Goal: Feedback & Contribution: Leave review/rating

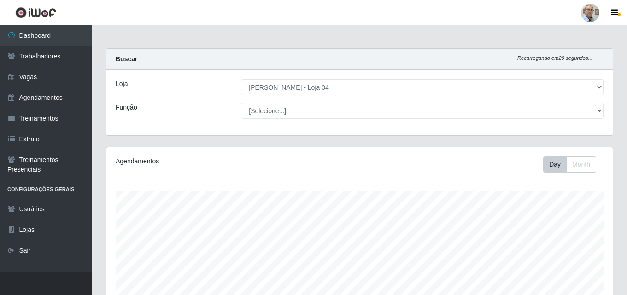
select select "251"
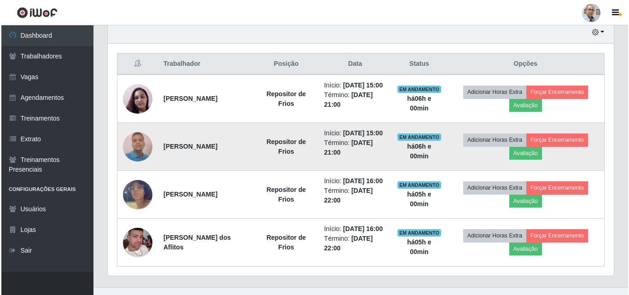
scroll to position [245, 0]
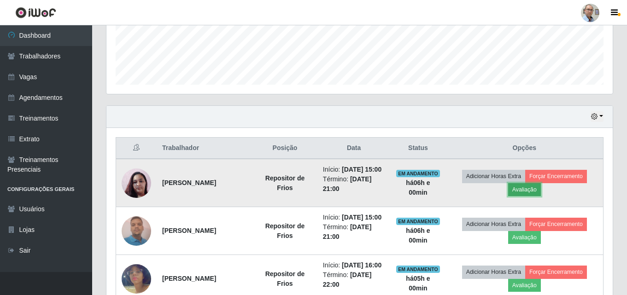
click at [541, 196] on button "Avaliação" at bounding box center [524, 189] width 33 height 13
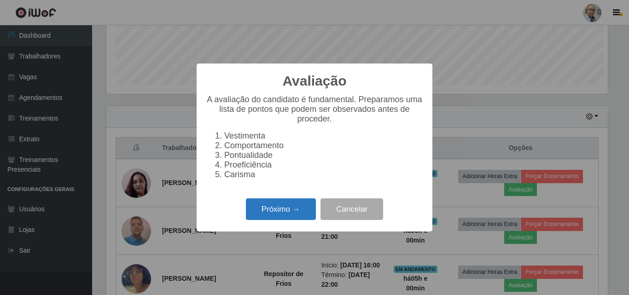
scroll to position [191, 502]
click at [295, 212] on button "Próximo →" at bounding box center [281, 210] width 70 height 22
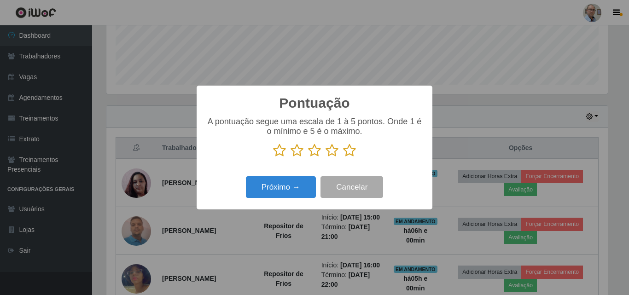
click at [356, 153] on icon at bounding box center [349, 151] width 13 height 14
click at [343, 158] on input "radio" at bounding box center [343, 158] width 0 height 0
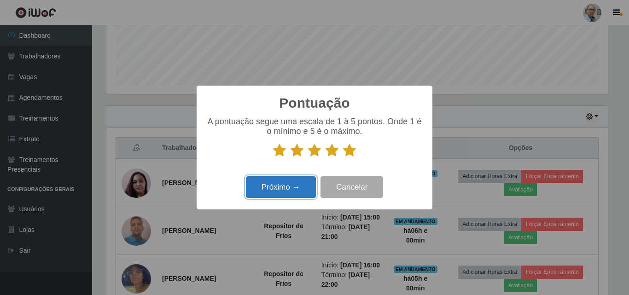
click at [287, 186] on button "Próximo →" at bounding box center [281, 187] width 70 height 22
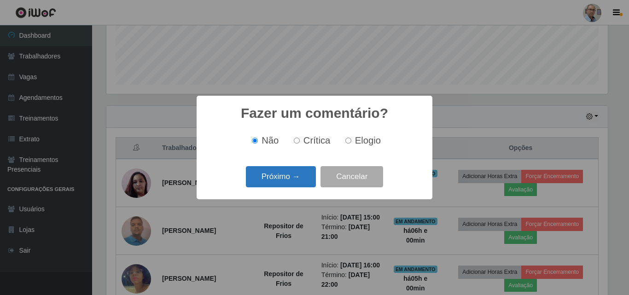
click at [294, 174] on button "Próximo →" at bounding box center [281, 177] width 70 height 22
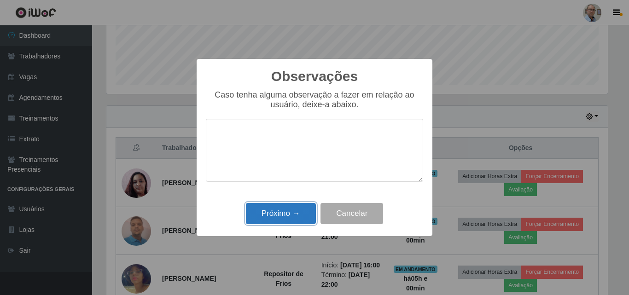
drag, startPoint x: 300, startPoint y: 212, endPoint x: 306, endPoint y: 207, distance: 7.8
click at [300, 212] on button "Próximo →" at bounding box center [281, 214] width 70 height 22
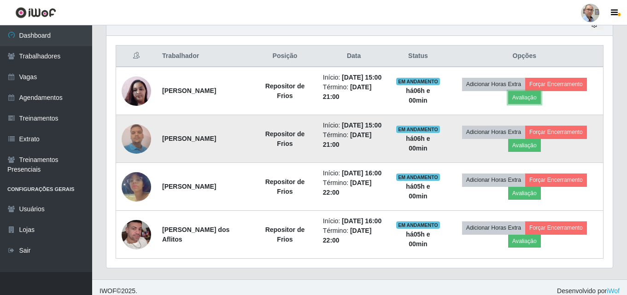
scroll to position [383, 0]
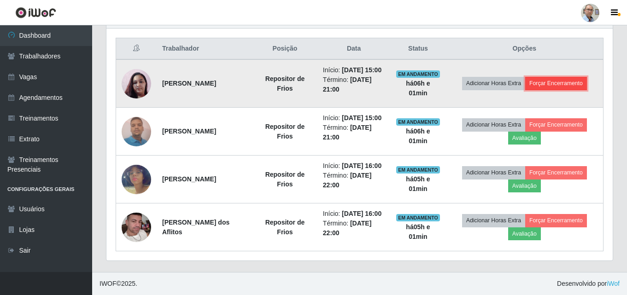
click at [554, 77] on button "Forçar Encerramento" at bounding box center [556, 83] width 62 height 13
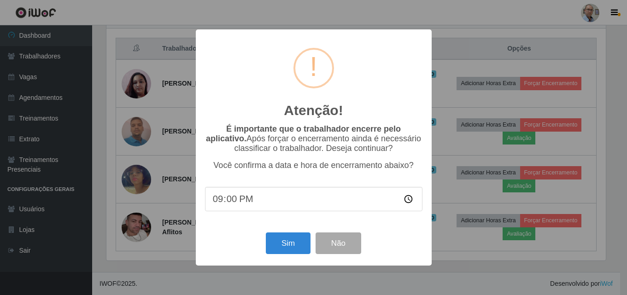
scroll to position [191, 502]
click at [557, 51] on div "Atenção! × É importante que o trabalhador encerre pelo aplicativo. Após forçar …" at bounding box center [314, 147] width 629 height 295
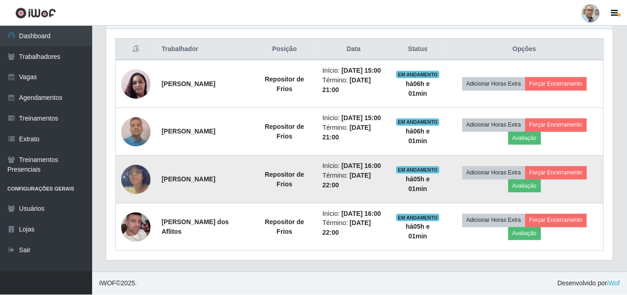
scroll to position [191, 506]
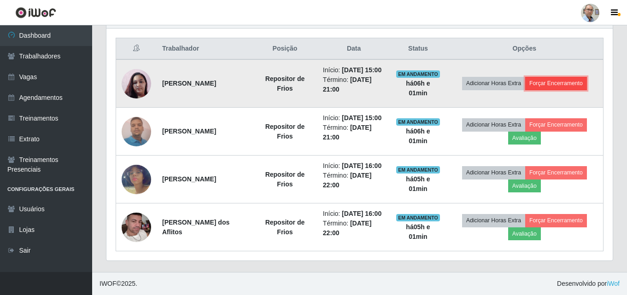
click at [539, 77] on button "Forçar Encerramento" at bounding box center [556, 83] width 62 height 13
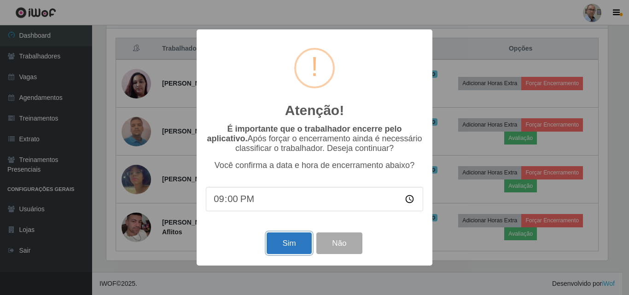
click at [276, 249] on button "Sim" at bounding box center [289, 244] width 45 height 22
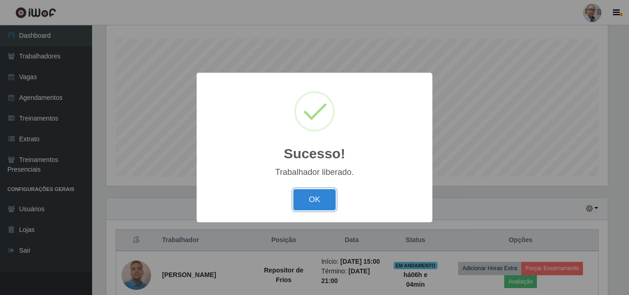
drag, startPoint x: 324, startPoint y: 203, endPoint x: 331, endPoint y: 173, distance: 31.2
click at [324, 203] on button "OK" at bounding box center [315, 200] width 43 height 22
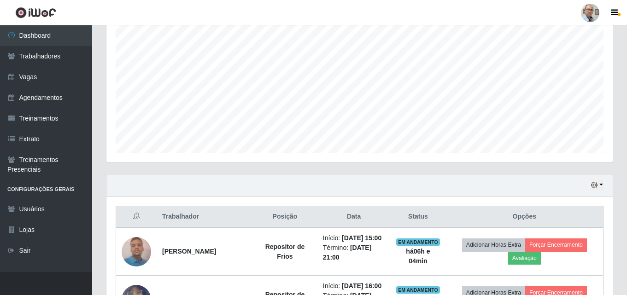
scroll to position [291, 0]
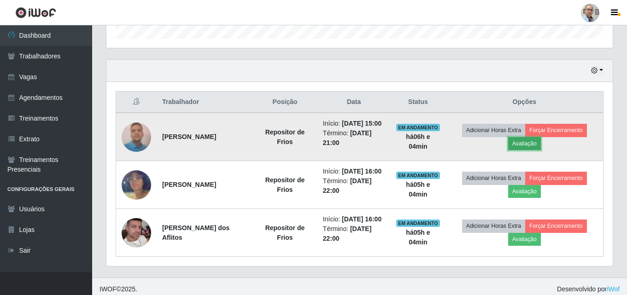
click at [527, 150] on button "Avaliação" at bounding box center [524, 143] width 33 height 13
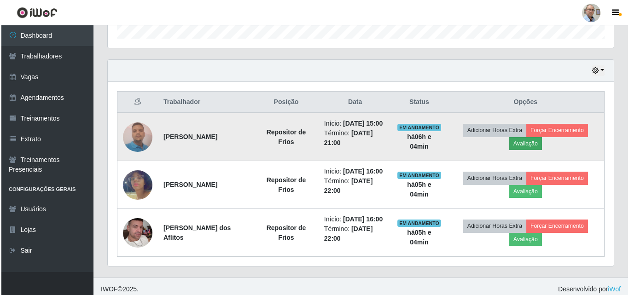
scroll to position [191, 502]
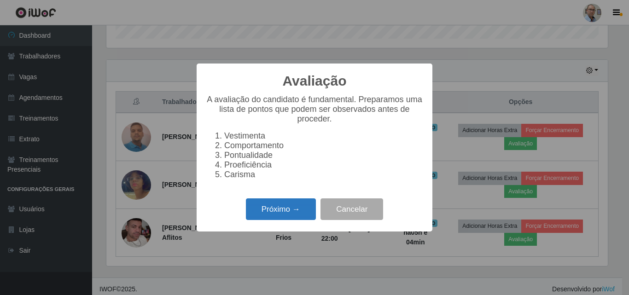
click at [305, 211] on button "Próximo →" at bounding box center [281, 210] width 70 height 22
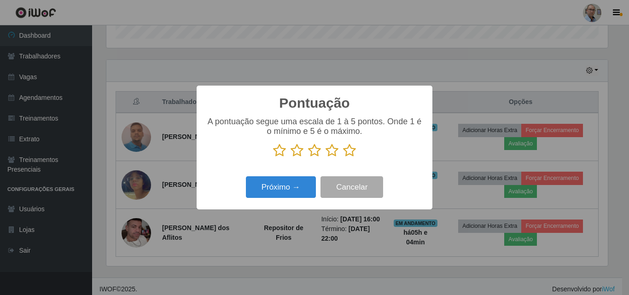
scroll to position [460599, 460289]
click at [353, 155] on icon at bounding box center [349, 151] width 13 height 14
click at [343, 158] on input "radio" at bounding box center [343, 158] width 0 height 0
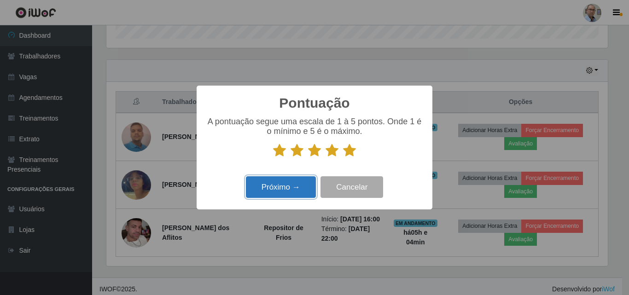
click at [292, 189] on button "Próximo →" at bounding box center [281, 187] width 70 height 22
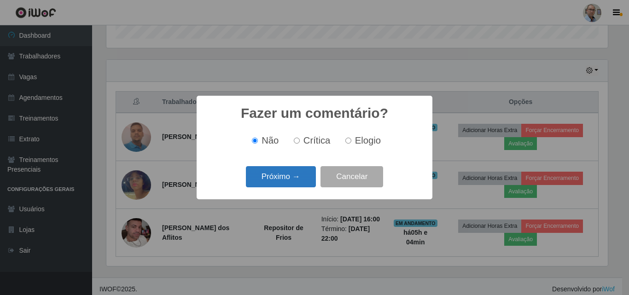
click at [303, 179] on button "Próximo →" at bounding box center [281, 177] width 70 height 22
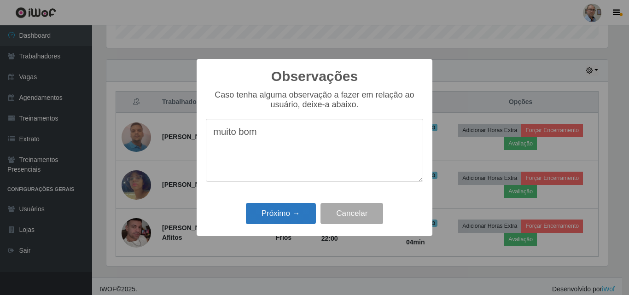
type textarea "muito bom"
click at [294, 215] on button "Próximo →" at bounding box center [281, 214] width 70 height 22
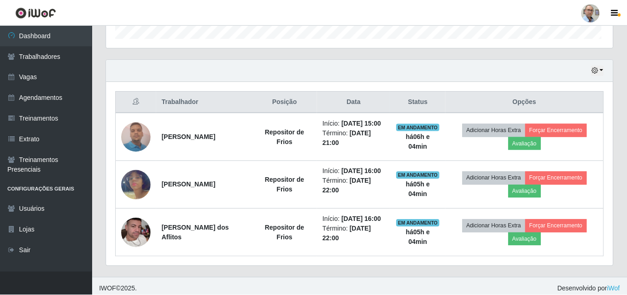
scroll to position [191, 506]
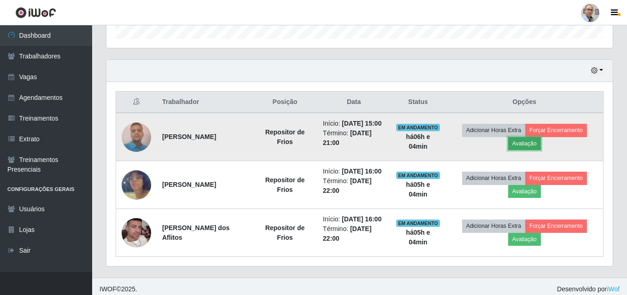
click at [533, 150] on button "Avaliação" at bounding box center [524, 143] width 33 height 13
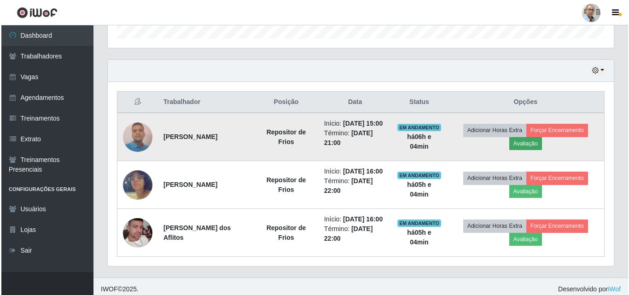
scroll to position [191, 502]
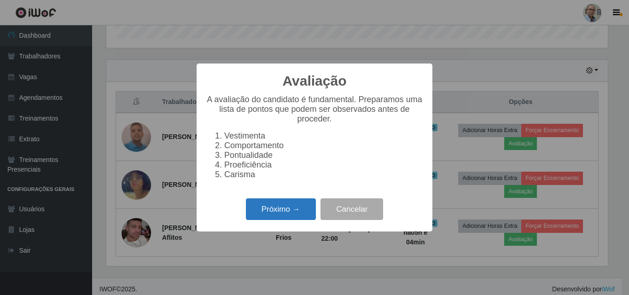
click at [290, 213] on button "Próximo →" at bounding box center [281, 210] width 70 height 22
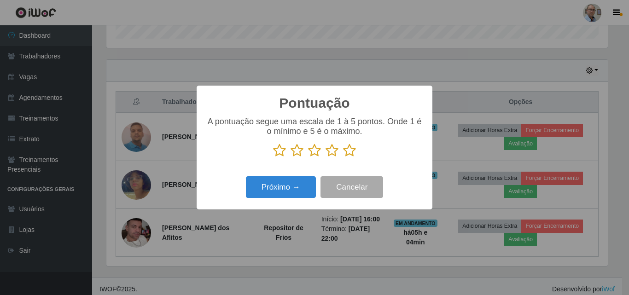
scroll to position [460599, 460289]
click at [351, 153] on icon at bounding box center [349, 151] width 13 height 14
click at [343, 158] on input "radio" at bounding box center [343, 158] width 0 height 0
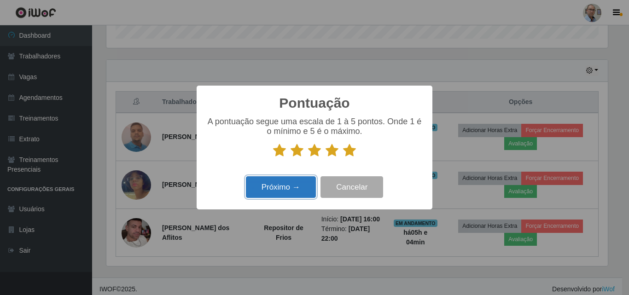
click at [295, 191] on button "Próximo →" at bounding box center [281, 187] width 70 height 22
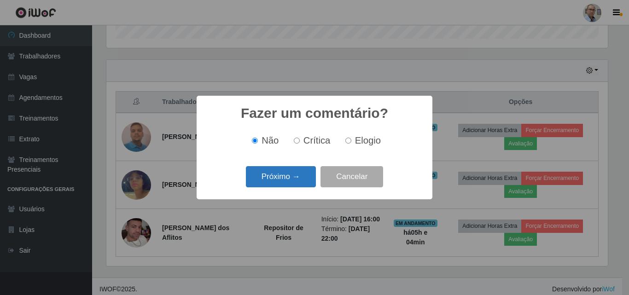
click at [292, 177] on button "Próximo →" at bounding box center [281, 177] width 70 height 22
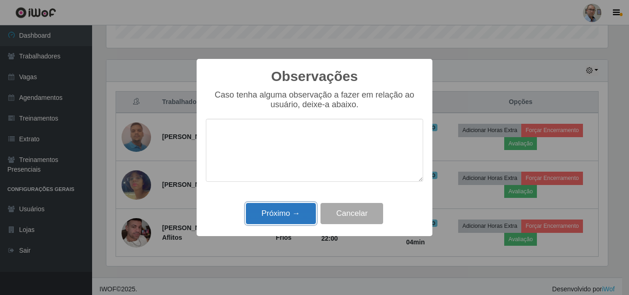
click at [285, 217] on button "Próximo →" at bounding box center [281, 214] width 70 height 22
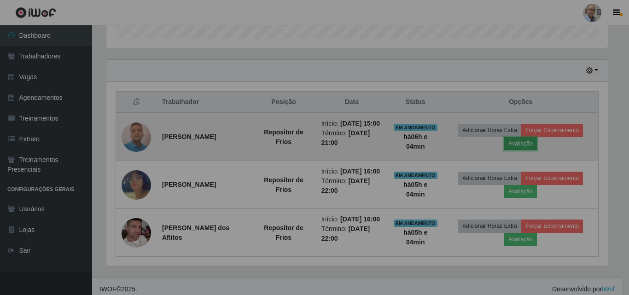
scroll to position [191, 506]
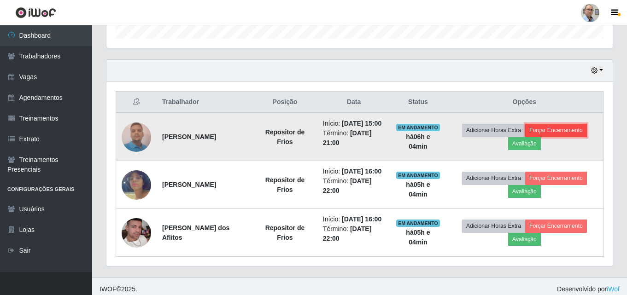
click at [558, 133] on button "Forçar Encerramento" at bounding box center [556, 130] width 62 height 13
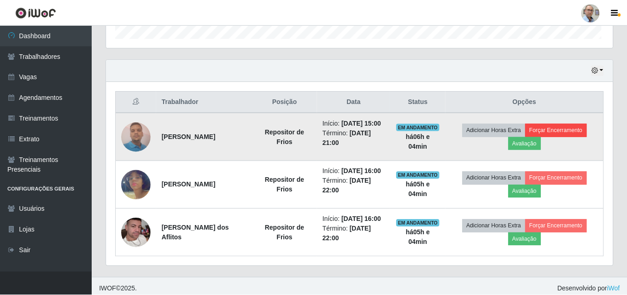
scroll to position [191, 502]
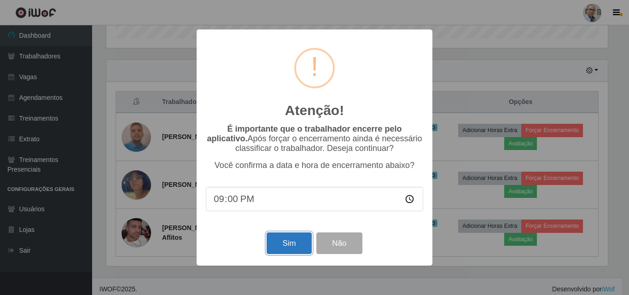
click at [286, 245] on button "Sim" at bounding box center [289, 244] width 45 height 22
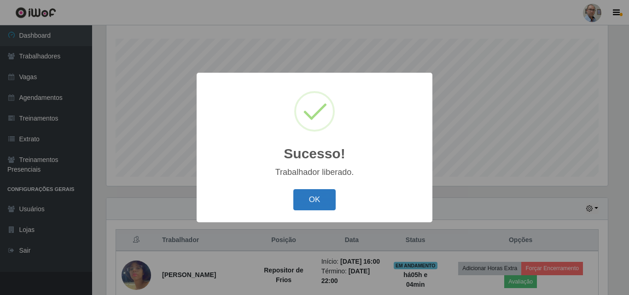
click at [320, 198] on button "OK" at bounding box center [315, 200] width 43 height 22
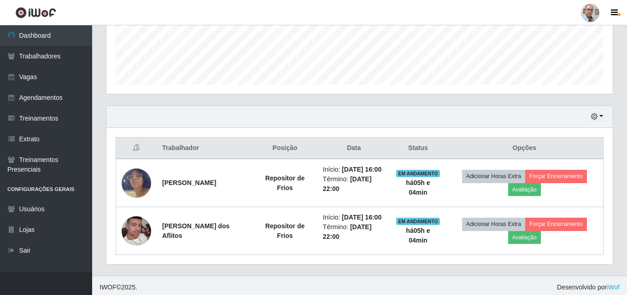
scroll to position [248, 0]
